Goal: Share content

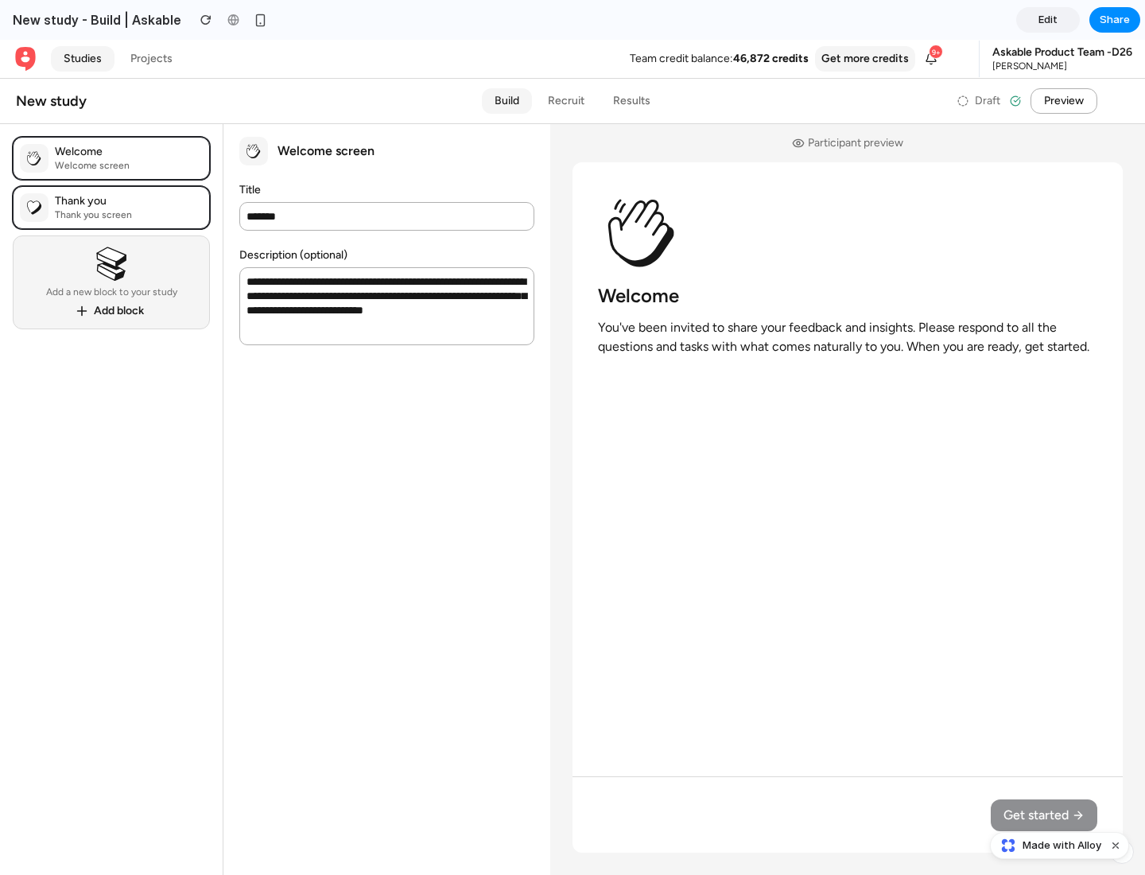
click at [1115, 20] on span "Share" at bounding box center [1115, 20] width 30 height 16
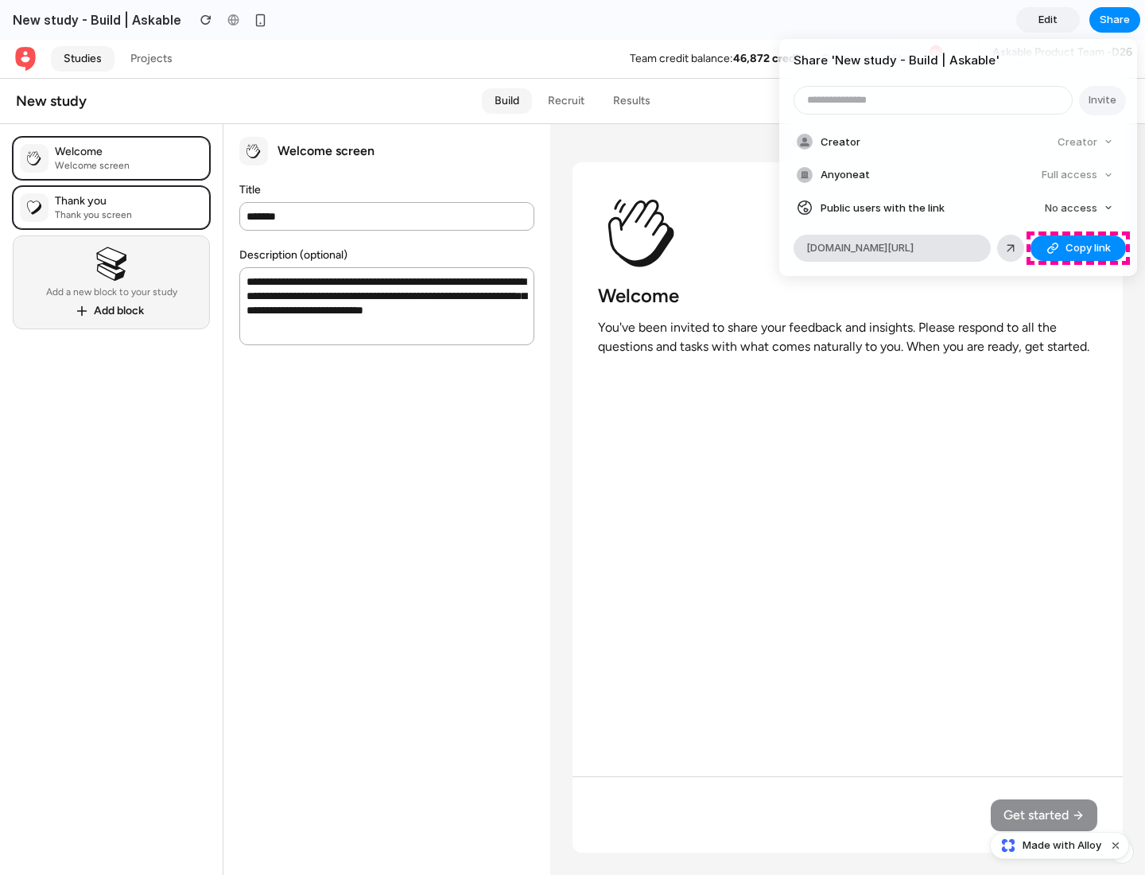
click at [1079, 248] on span "Copy link" at bounding box center [1088, 248] width 45 height 16
click at [1062, 846] on div "Share ' New study - Build | Askable ' Invite Creator Creator Anyone at Full acc…" at bounding box center [572, 437] width 1145 height 875
